Goal: Check status: Check status

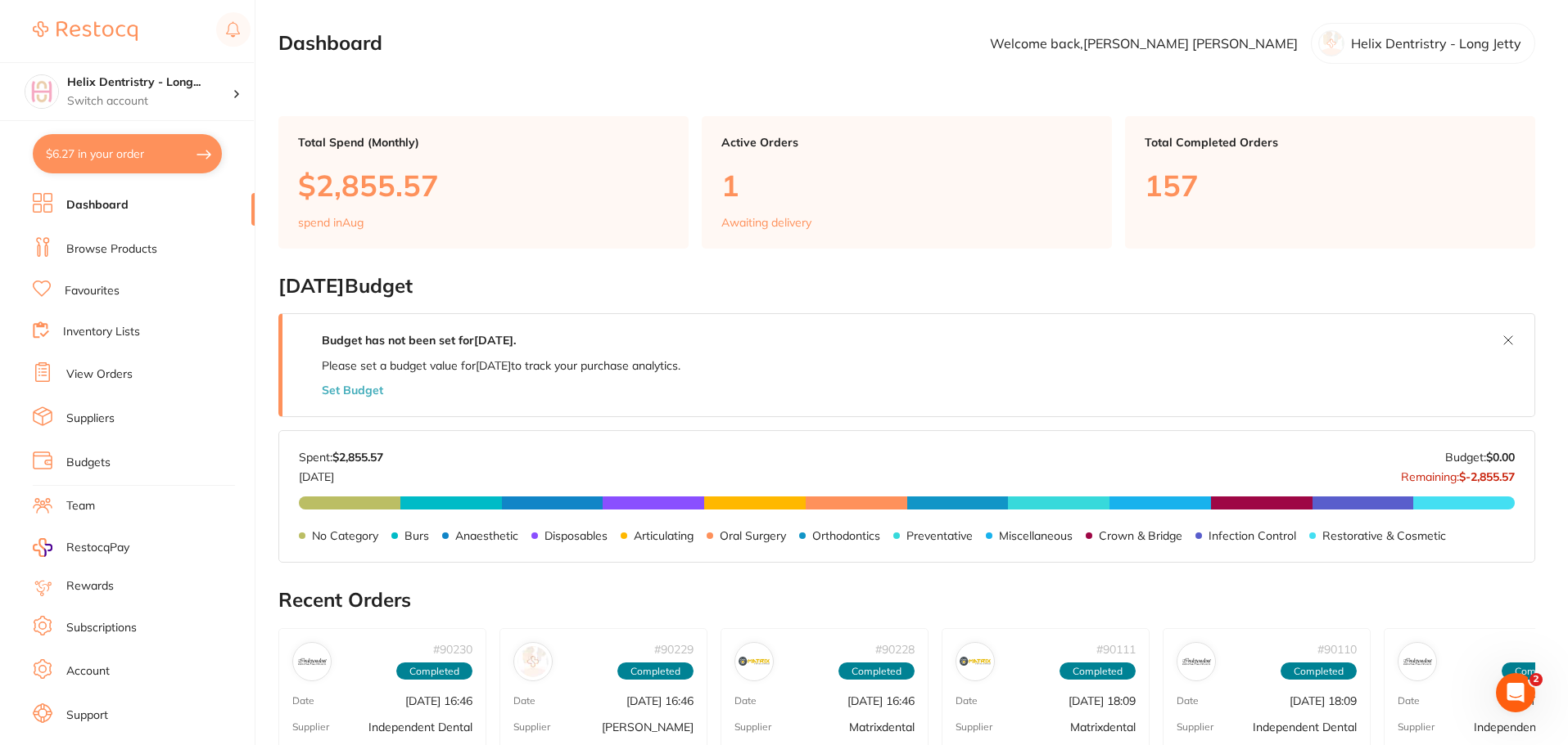
click at [105, 373] on link "View Orders" at bounding box center [99, 375] width 66 height 17
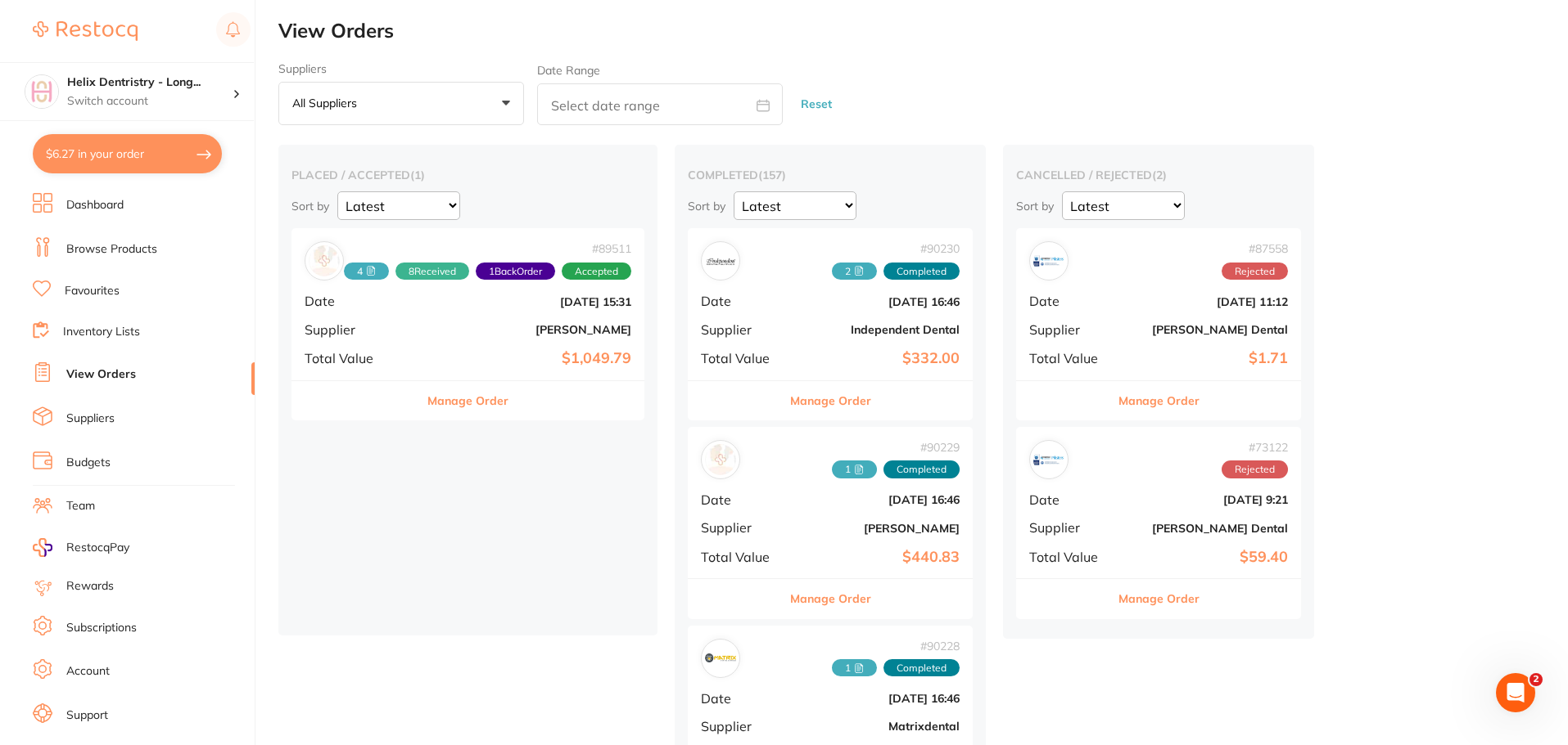
click at [494, 307] on b "[DATE] 15:31" at bounding box center [526, 302] width 209 height 13
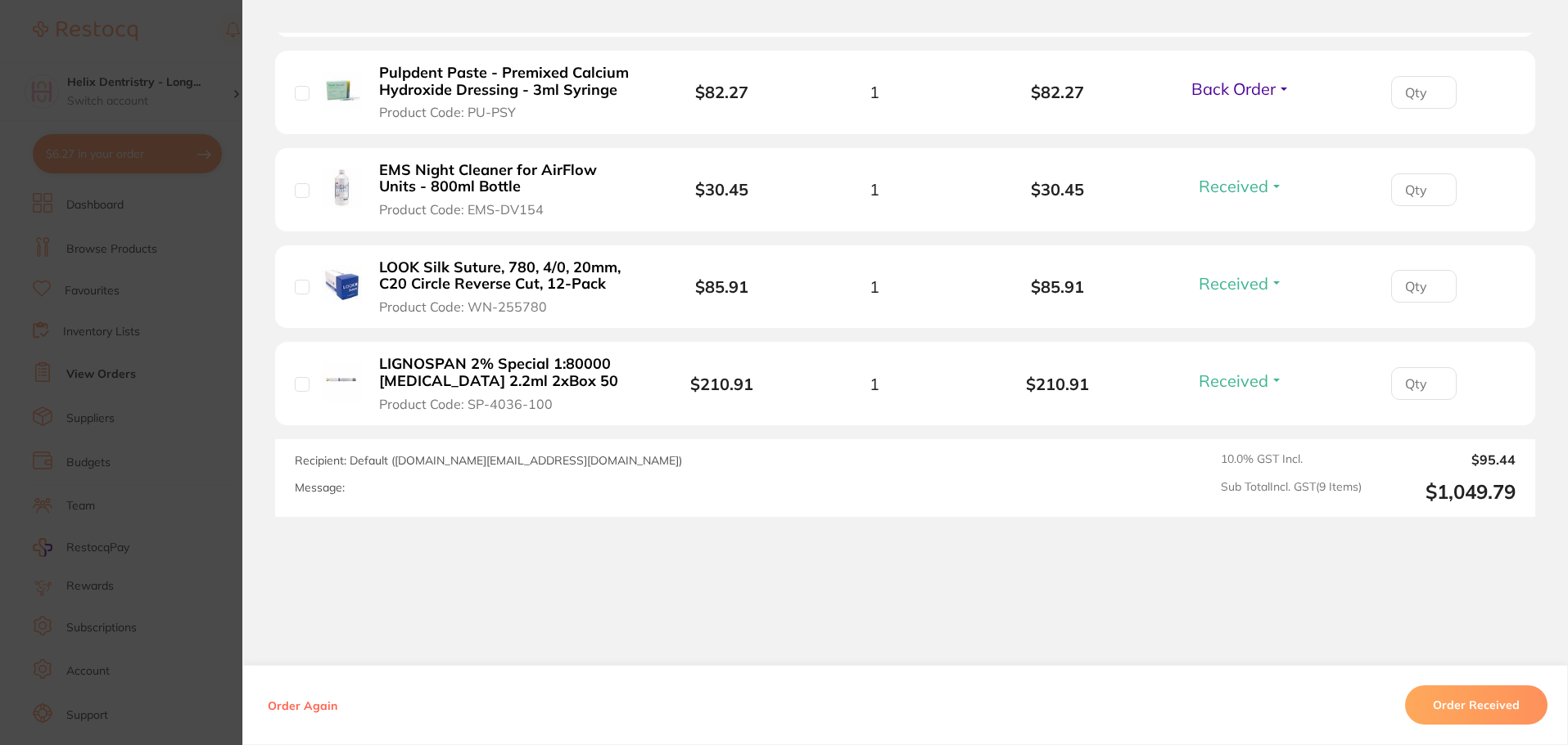
scroll to position [1026, 0]
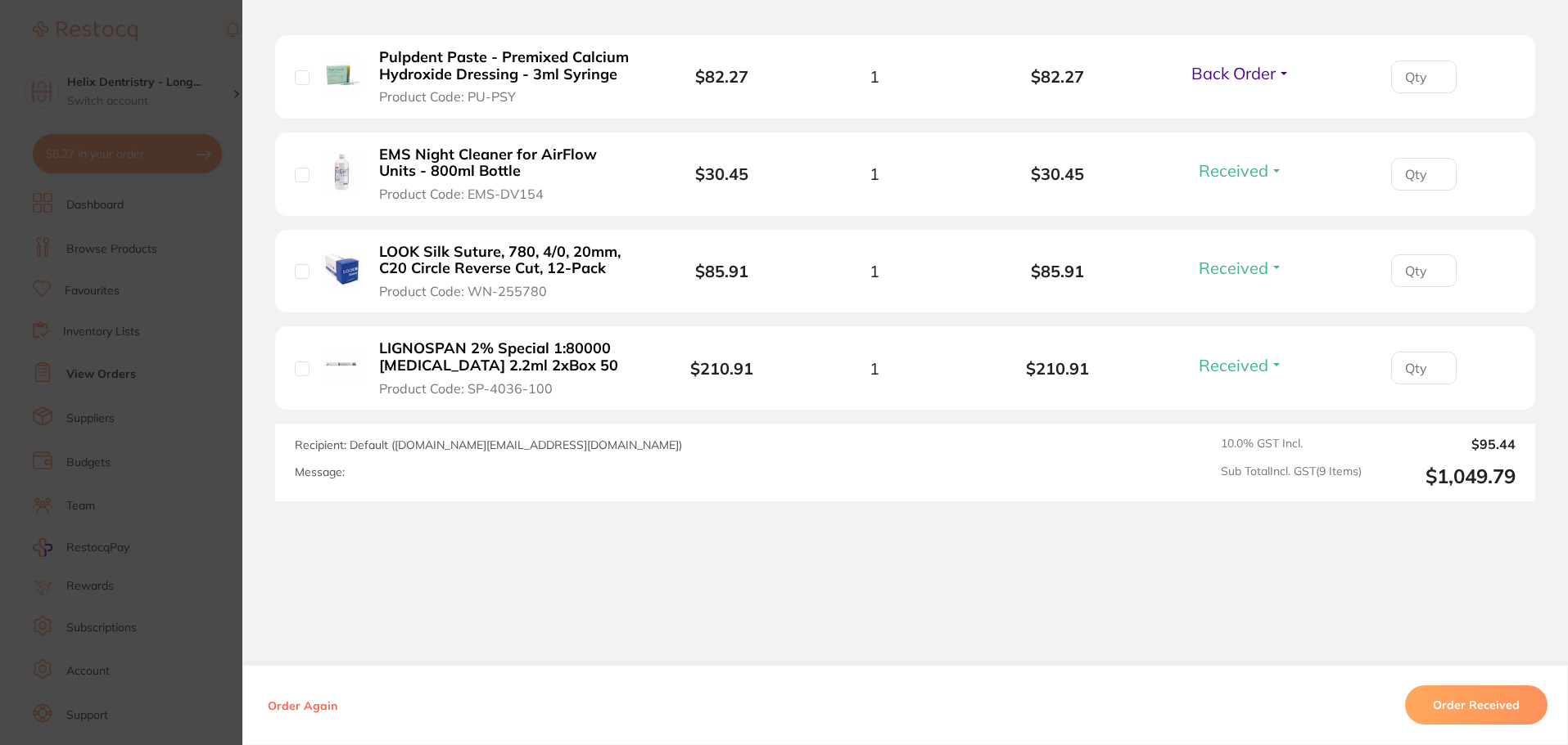
click at [192, 359] on section "Order ID: Restocq- 89511 Order Information 8 Received 1 Back Order Accepted Ord…" at bounding box center [784, 372] width 1568 height 745
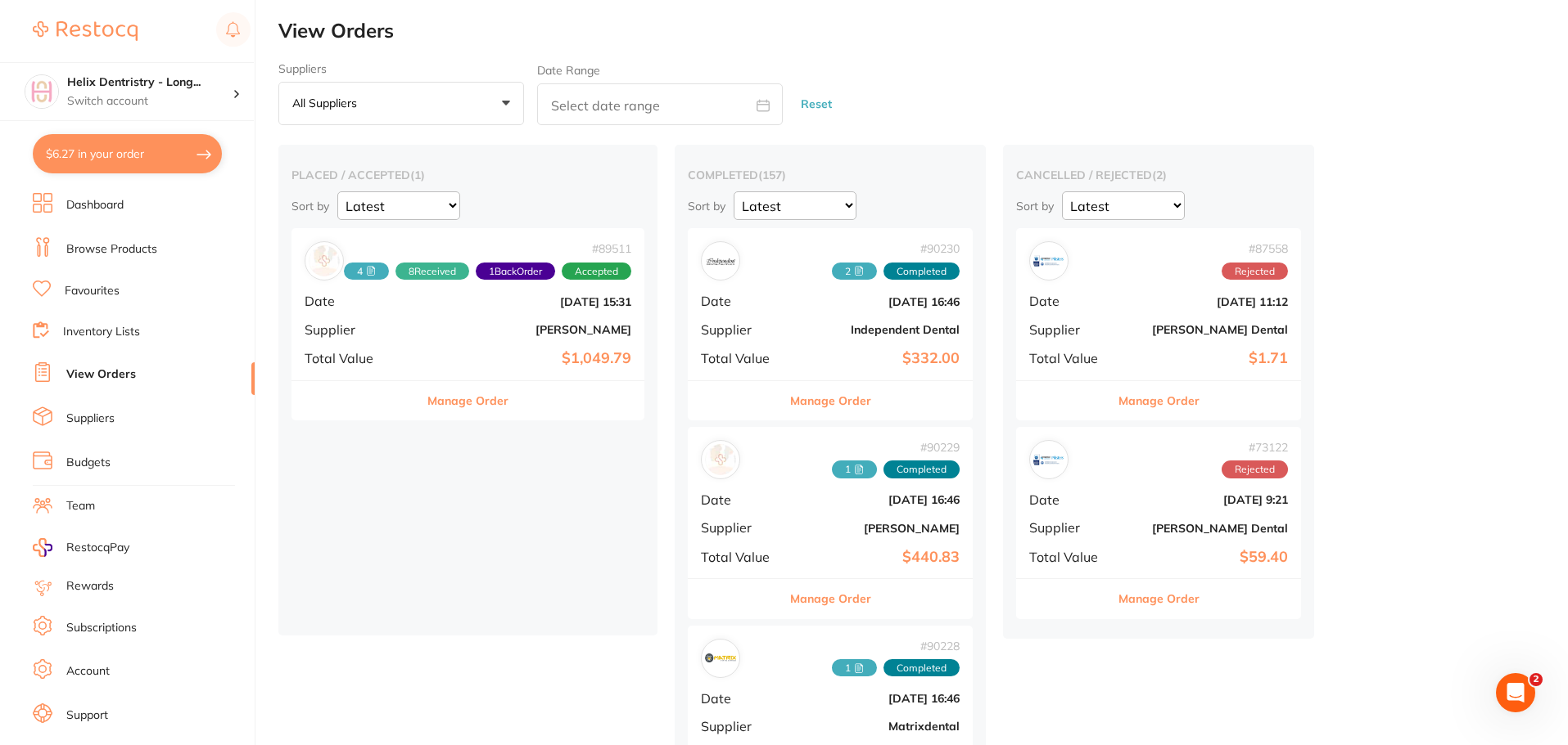
click at [489, 324] on b "[PERSON_NAME]" at bounding box center [526, 330] width 209 height 13
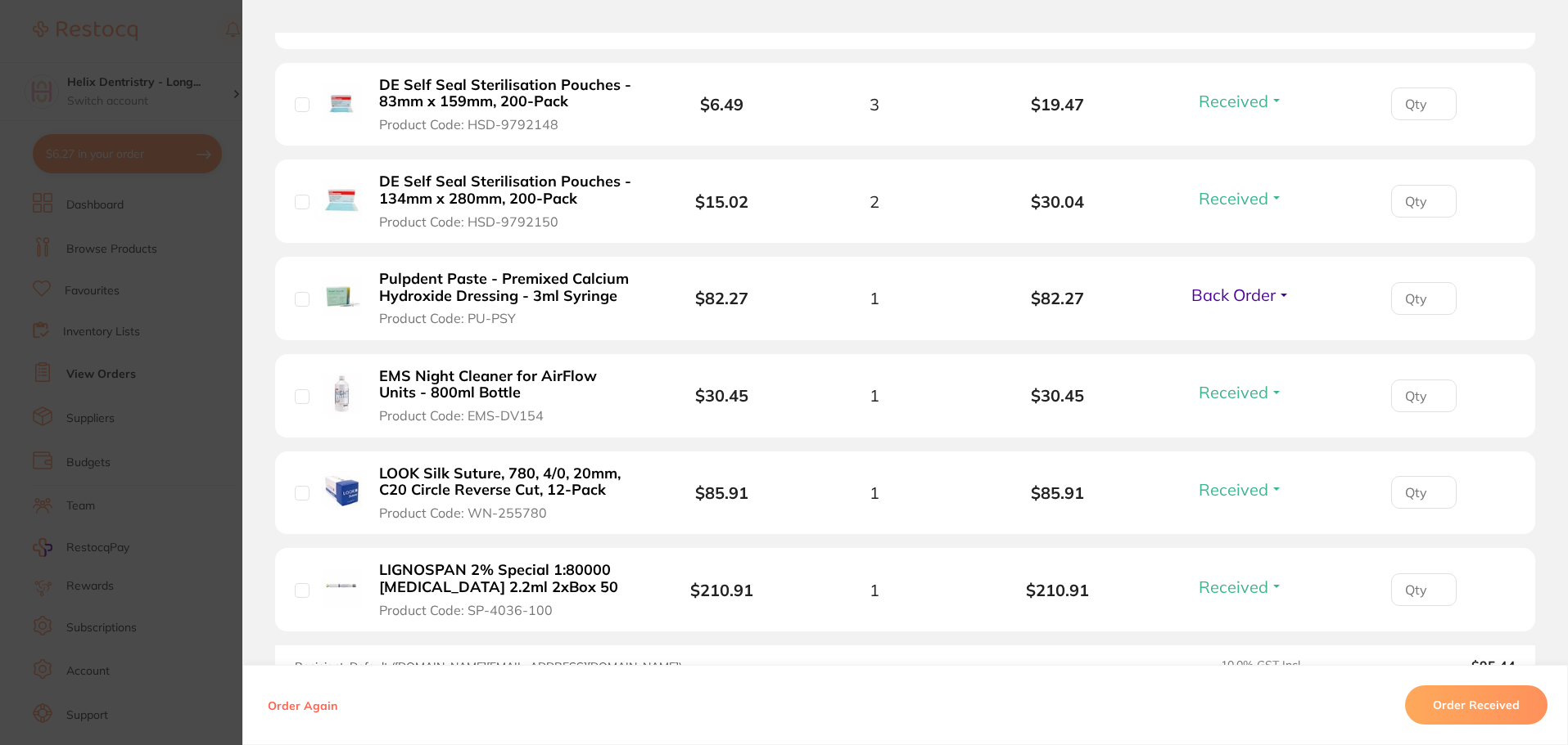
scroll to position [818, 0]
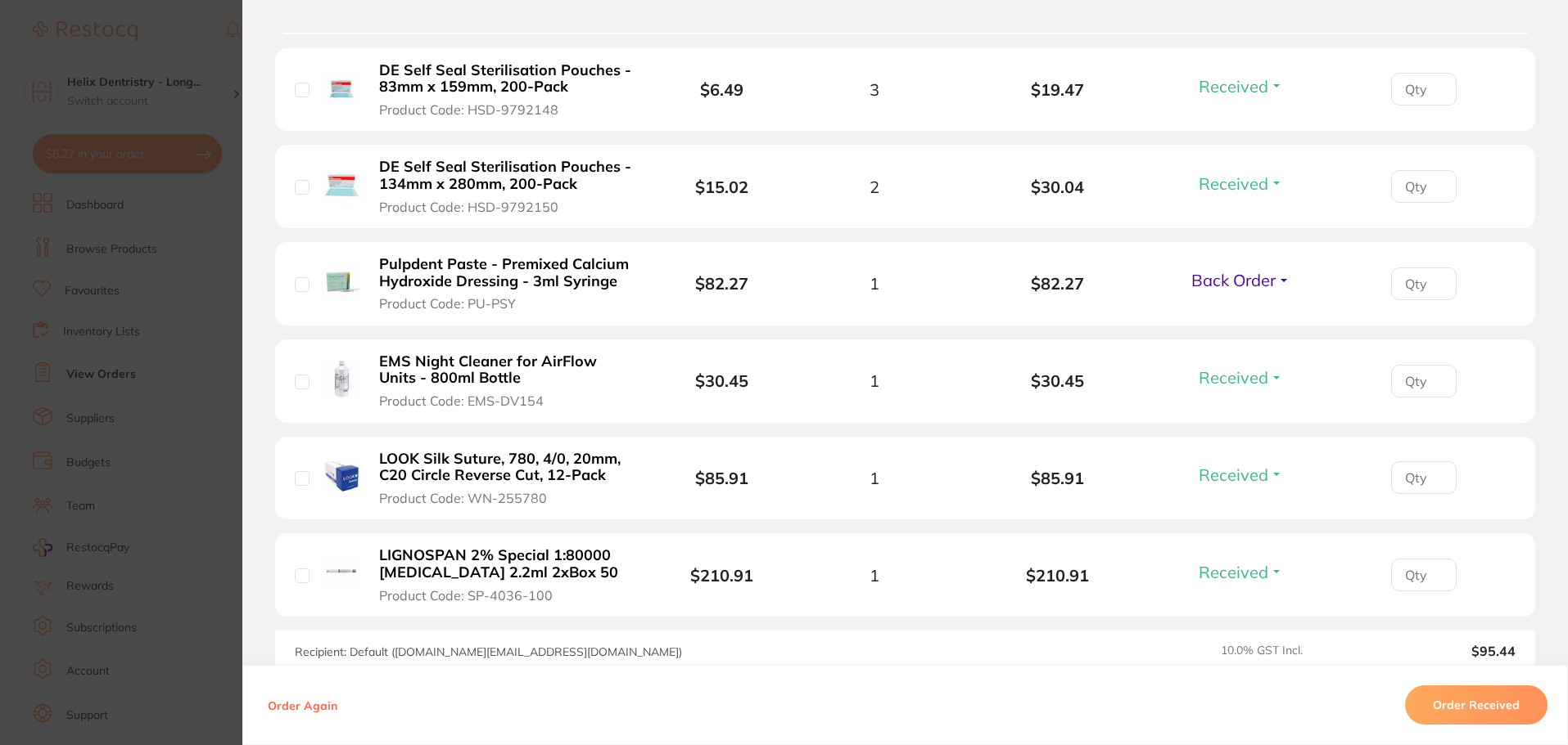
click at [1234, 287] on span "Back Order" at bounding box center [1232, 281] width 85 height 20
click at [1234, 312] on span "Received" at bounding box center [1240, 315] width 42 height 12
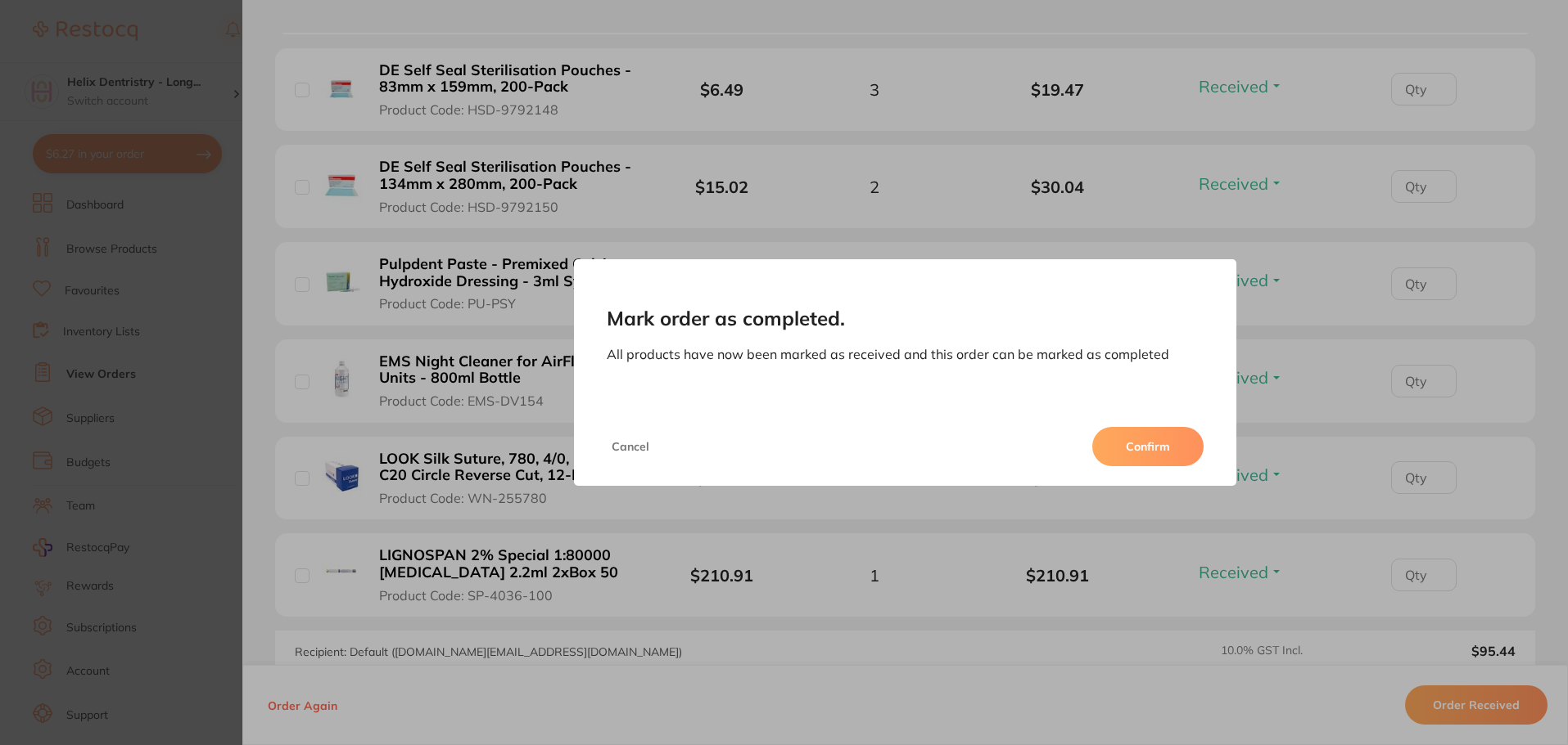
click at [1165, 448] on button "Confirm" at bounding box center [1148, 447] width 112 height 39
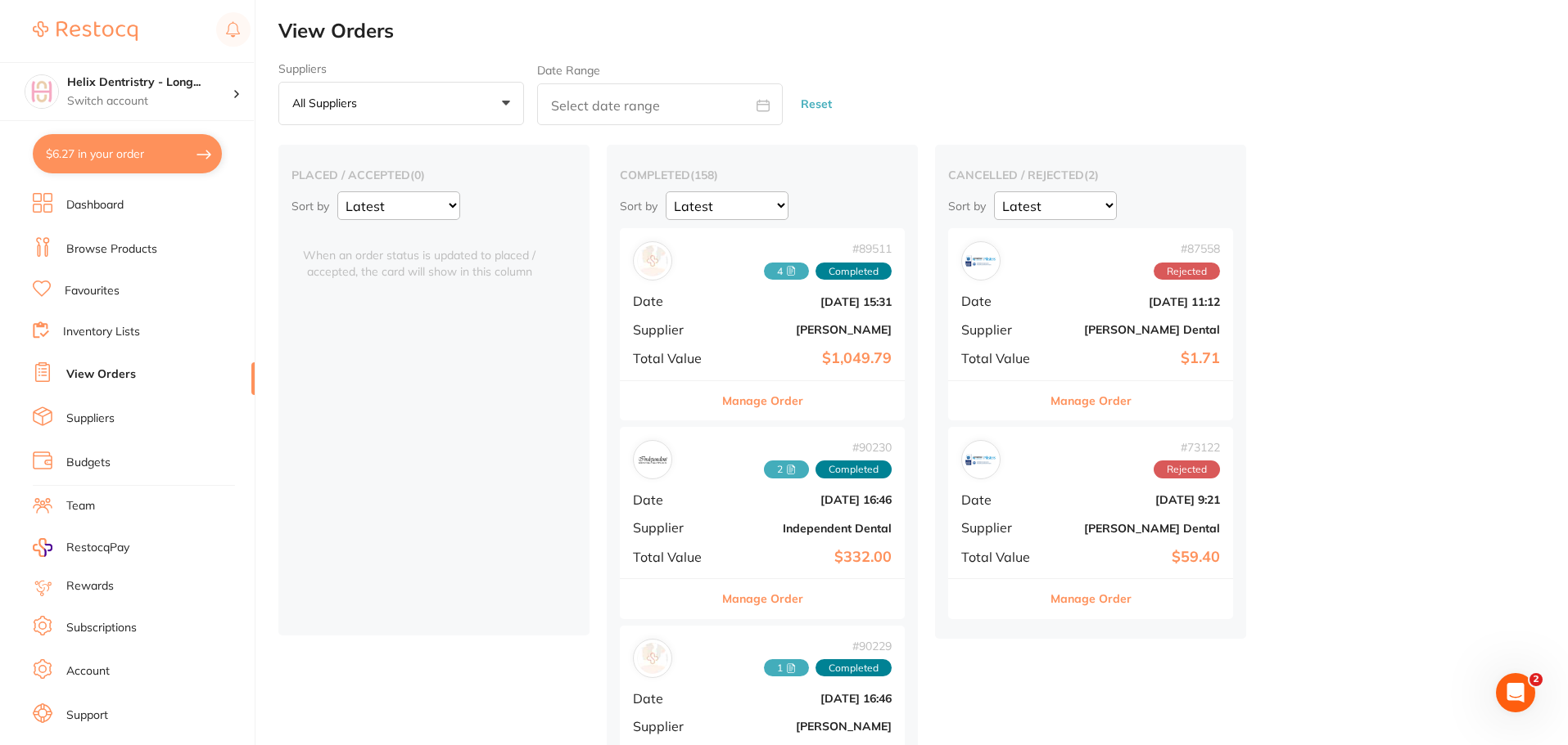
click at [725, 333] on div "# 89511 4 Completed Date [DATE] 15:31 Supplier [PERSON_NAME] Total Value $1,049…" at bounding box center [762, 304] width 284 height 151
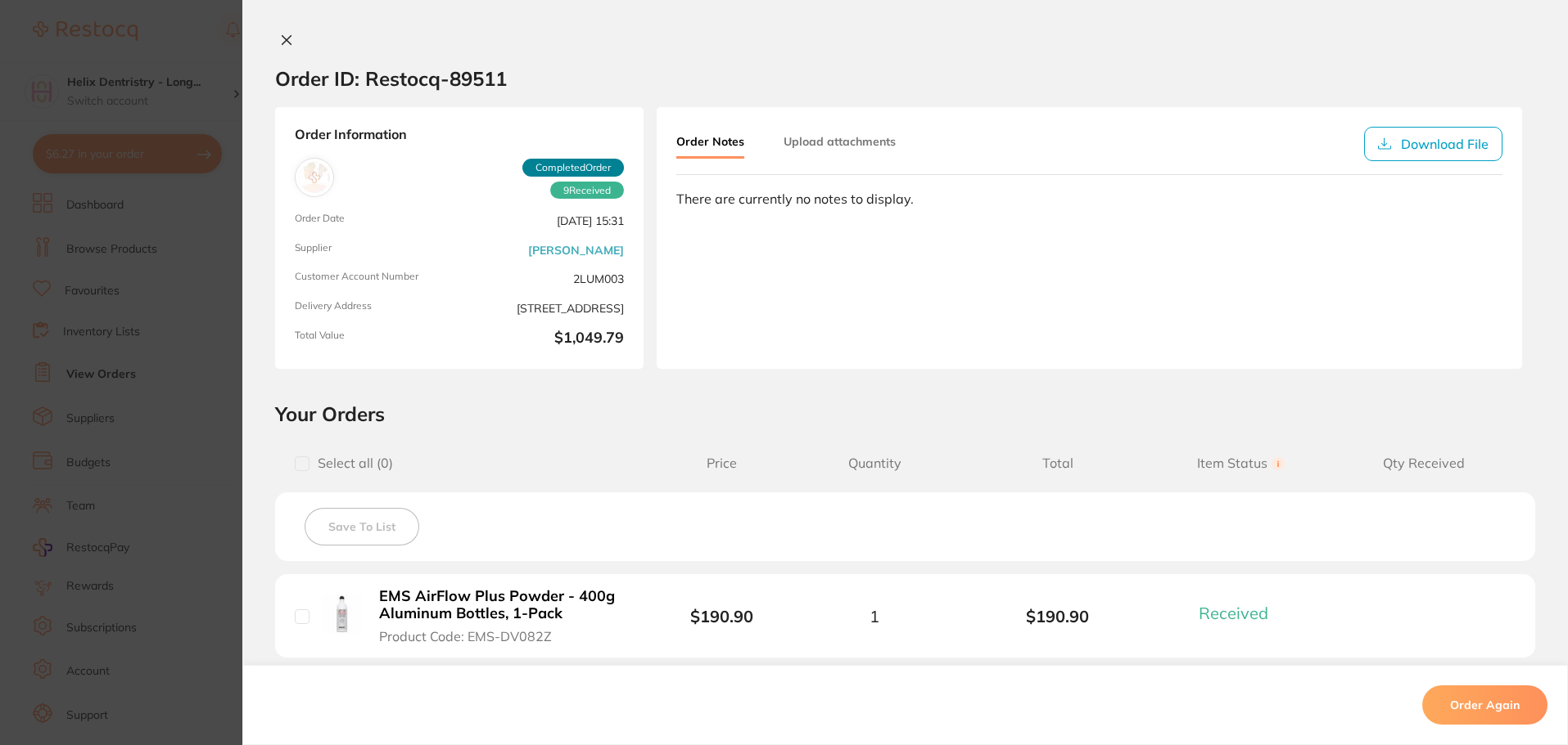
click at [813, 134] on button "Upload attachments" at bounding box center [839, 142] width 112 height 30
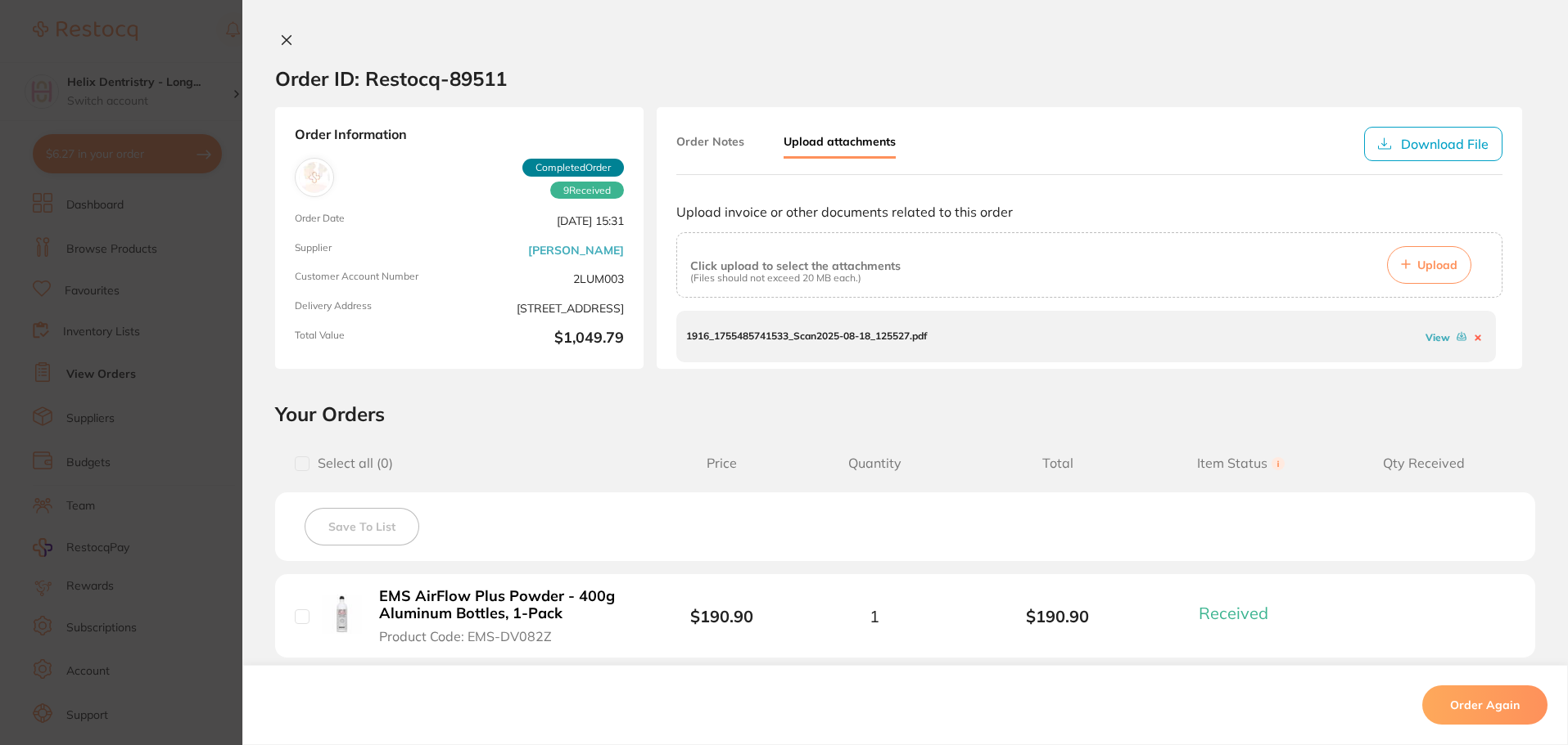
click at [1440, 263] on span "Upload" at bounding box center [1436, 265] width 40 height 15
click at [1433, 338] on link "View" at bounding box center [1437, 337] width 24 height 12
click at [219, 284] on section "Order ID: Restocq- 89511 Order Information 9 Received Completed Order Order Dat…" at bounding box center [784, 372] width 1568 height 745
